Goal: Check status: Check status

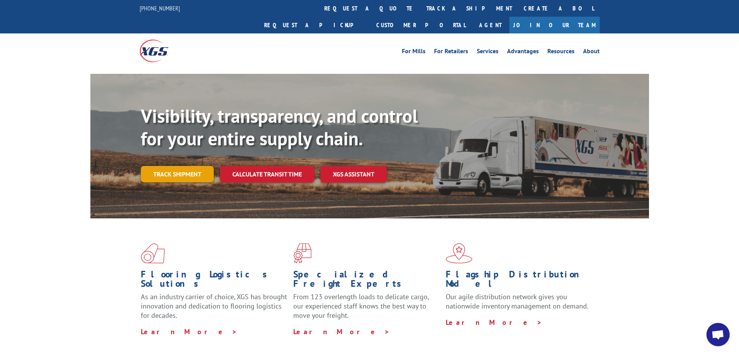
click at [179, 166] on link "Track shipment" at bounding box center [177, 174] width 73 height 16
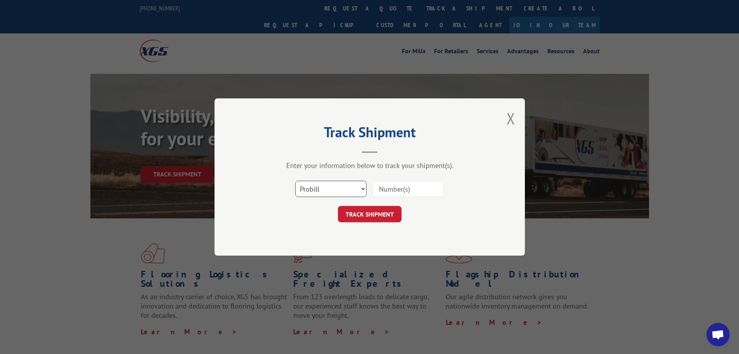
drag, startPoint x: 338, startPoint y: 189, endPoint x: 333, endPoint y: 196, distance: 8.8
click at [333, 196] on select "Select category... Probill BOL PO" at bounding box center [330, 188] width 71 height 16
select select "po"
click at [295, 180] on select "Select category... Probill BOL PO" at bounding box center [330, 188] width 71 height 16
drag, startPoint x: 377, startPoint y: 190, endPoint x: 388, endPoint y: 188, distance: 11.4
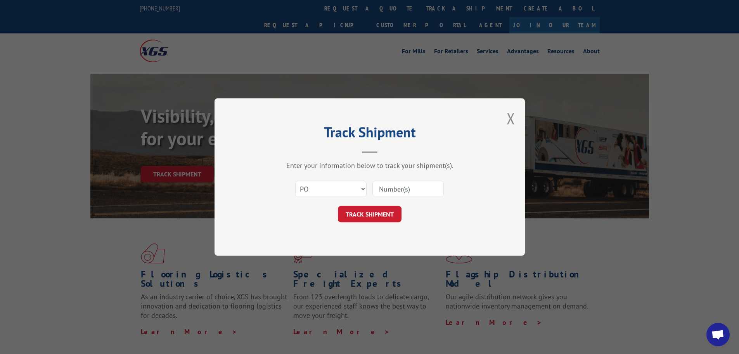
click at [386, 189] on input at bounding box center [408, 188] width 71 height 16
paste input "295649517"
type input "295649517"
drag, startPoint x: 387, startPoint y: 203, endPoint x: 387, endPoint y: 220, distance: 17.5
click at [389, 218] on form "Select category... Probill BOL PO 295649517 TRACK SHIPMENT" at bounding box center [369, 199] width 233 height 46
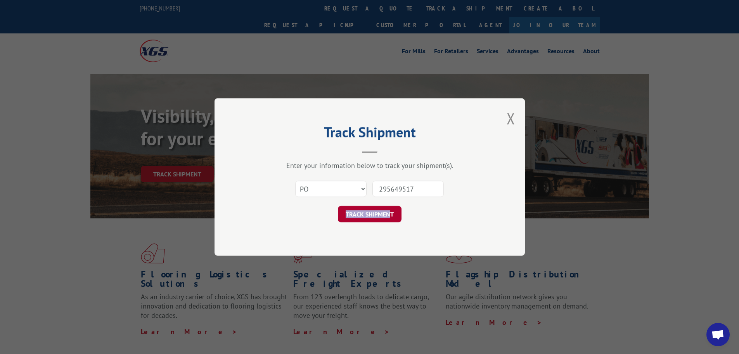
click at [392, 215] on button "TRACK SHIPMENT" at bounding box center [370, 214] width 64 height 16
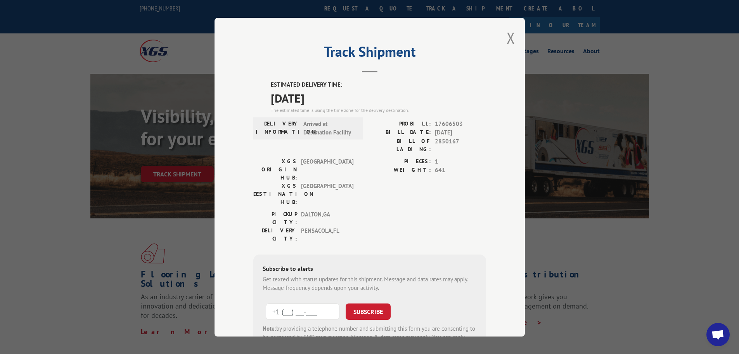
click at [300, 303] on input "+1 (___) ___-____" at bounding box center [303, 311] width 74 height 16
type input "[PHONE_NUMBER]"
click at [379, 303] on button "SUBSCRIBE" at bounding box center [368, 311] width 45 height 16
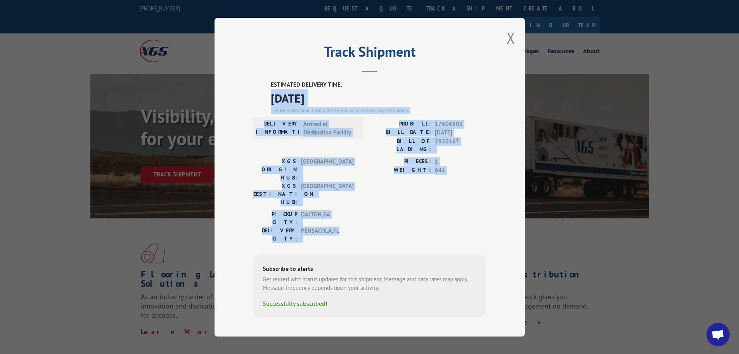
drag, startPoint x: 271, startPoint y: 99, endPoint x: 442, endPoint y: 204, distance: 200.7
click at [442, 204] on div "ESTIMATED DELIVERY TIME: [DATE] The estimated time is using the time zone for t…" at bounding box center [369, 198] width 233 height 237
click at [275, 99] on span "[DATE]" at bounding box center [378, 97] width 215 height 17
drag, startPoint x: 270, startPoint y: 93, endPoint x: 356, endPoint y: 109, distance: 88.1
click at [438, 172] on div "ESTIMATED DELIVERY TIME: [DATE] The estimated time is using the time zone for t…" at bounding box center [369, 198] width 233 height 237
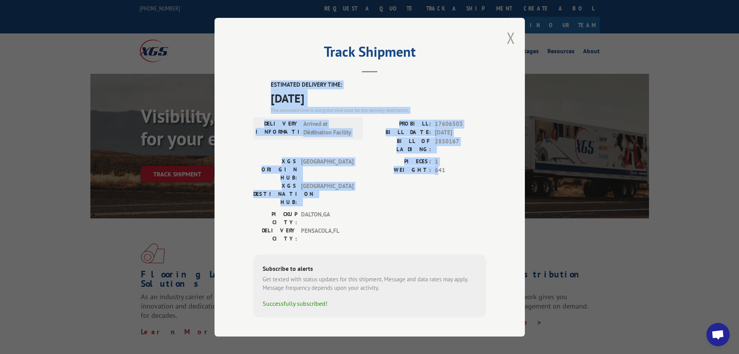
click at [507, 45] on button "Close modal" at bounding box center [511, 38] width 9 height 21
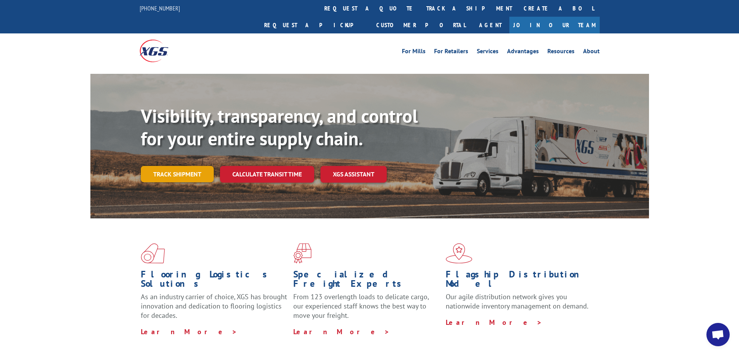
click at [198, 166] on link "Track shipment" at bounding box center [177, 174] width 73 height 16
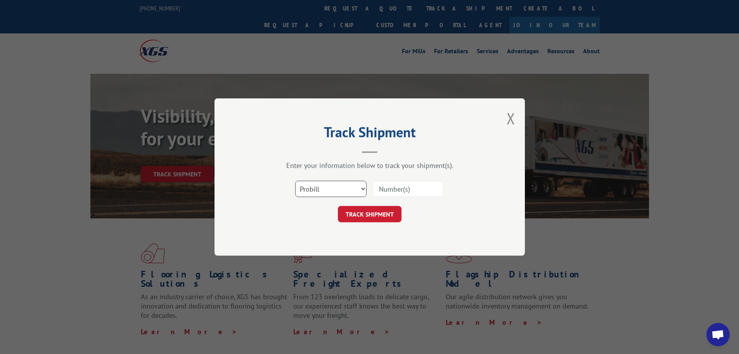
drag, startPoint x: 322, startPoint y: 189, endPoint x: 320, endPoint y: 196, distance: 7.7
click at [322, 190] on select "Select category... Probill BOL PO" at bounding box center [330, 188] width 71 height 16
select select "po"
click at [295, 180] on select "Select category... Probill BOL PO" at bounding box center [330, 188] width 71 height 16
click at [412, 185] on input at bounding box center [408, 188] width 71 height 16
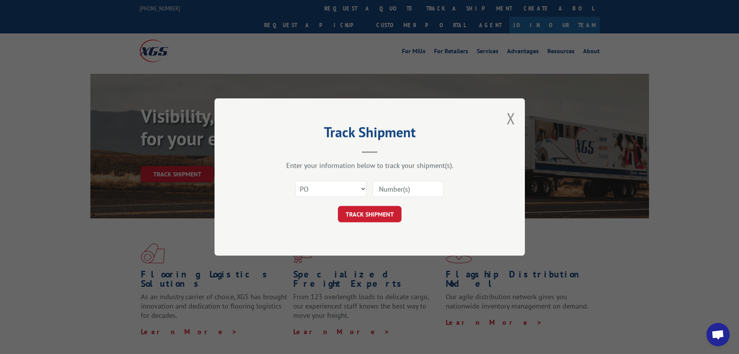
paste input "295599969"
type input "295599969"
click at [387, 213] on button "TRACK SHIPMENT" at bounding box center [370, 214] width 64 height 16
